Goal: Information Seeking & Learning: Learn about a topic

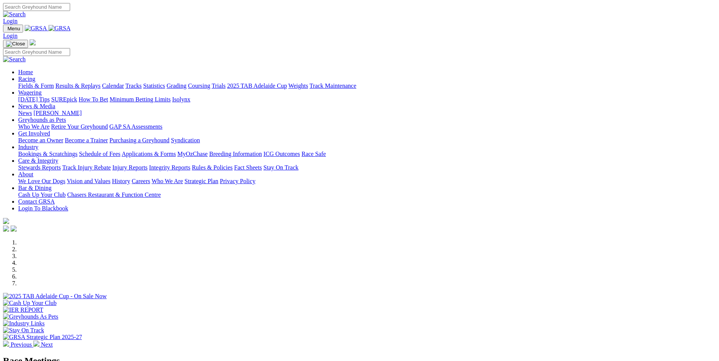
click at [210, 83] on link "Coursing" at bounding box center [199, 86] width 22 height 6
